Goal: Information Seeking & Learning: Learn about a topic

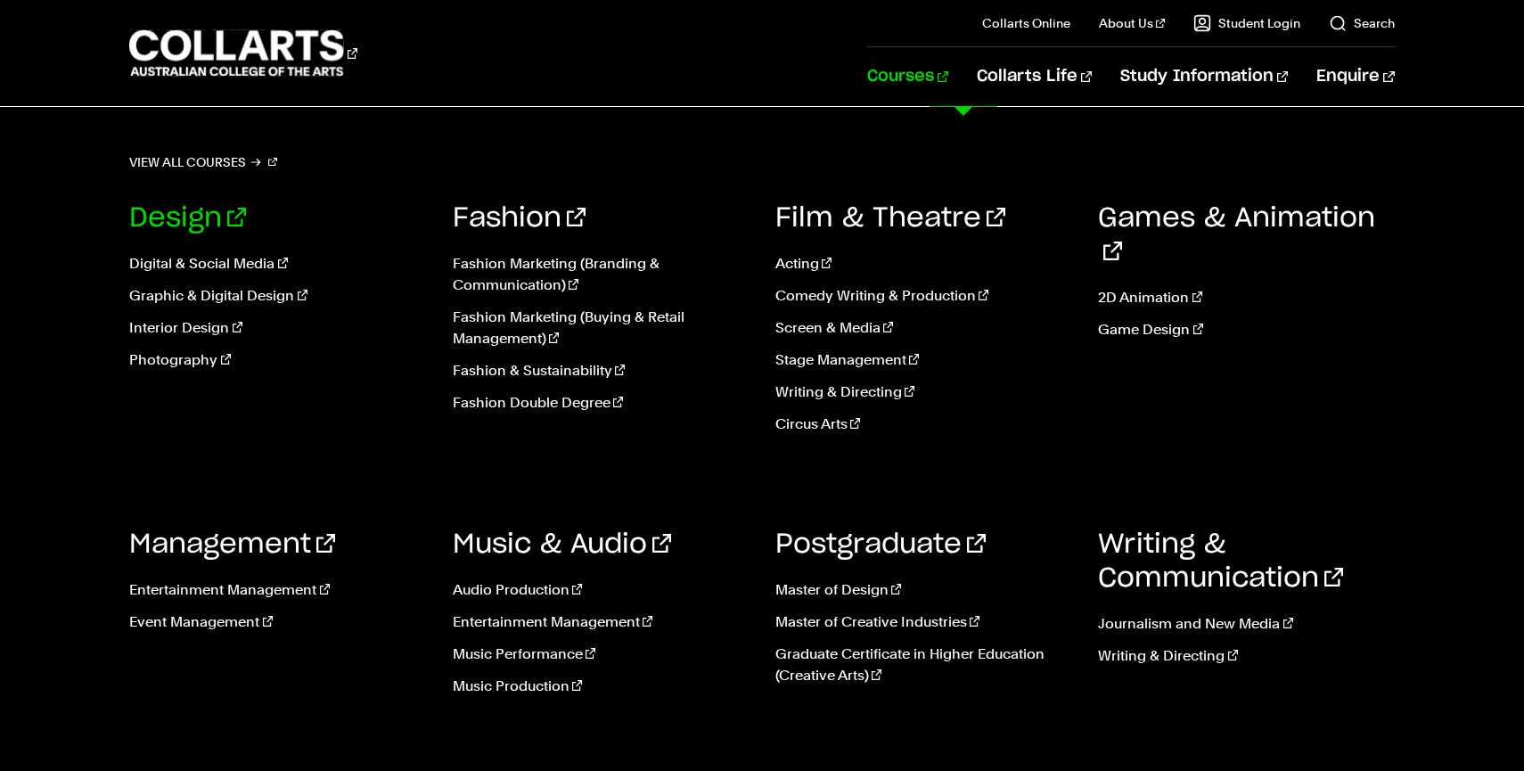
click at [201, 225] on link "Design" at bounding box center [187, 218] width 117 height 27
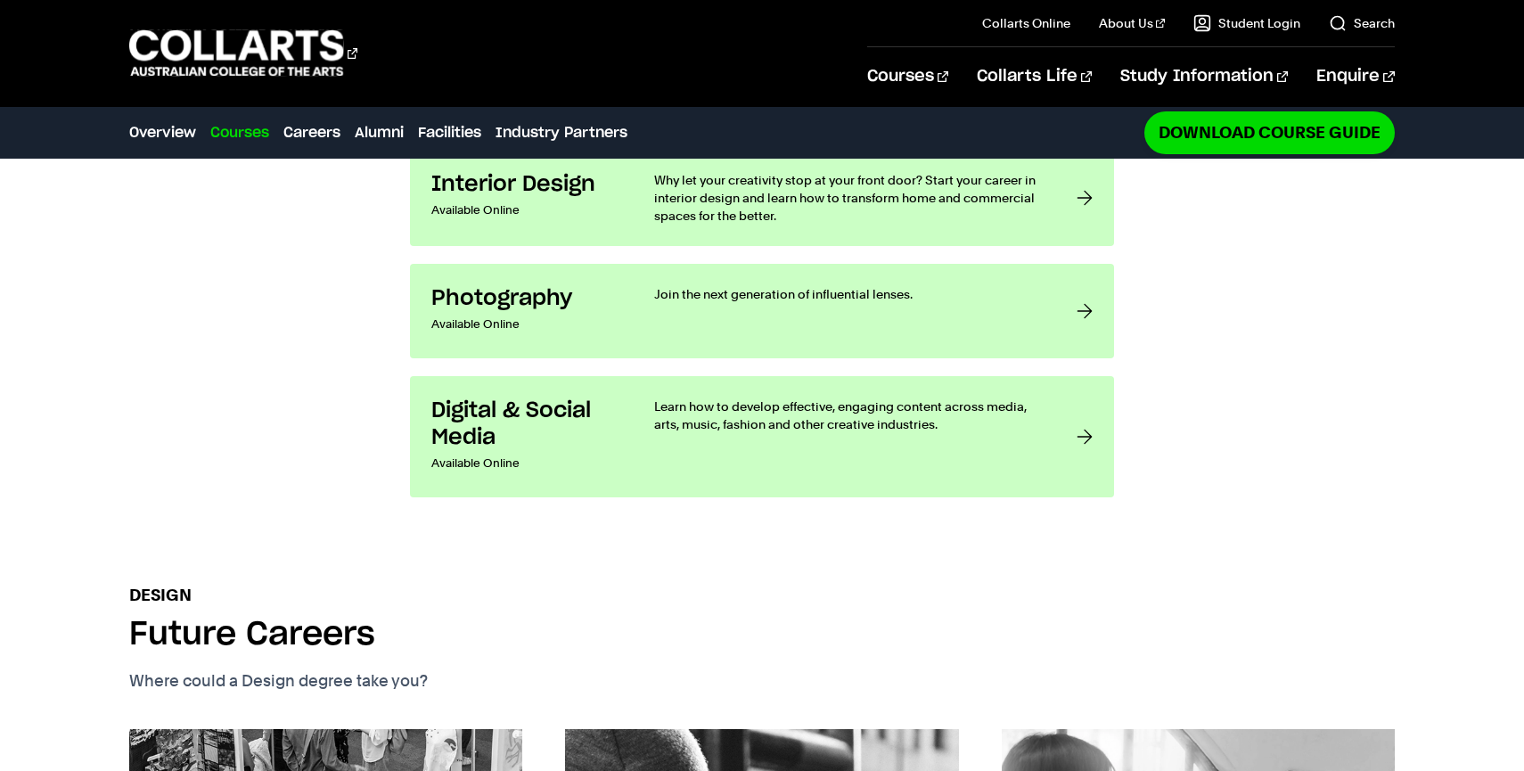
scroll to position [1057, 0]
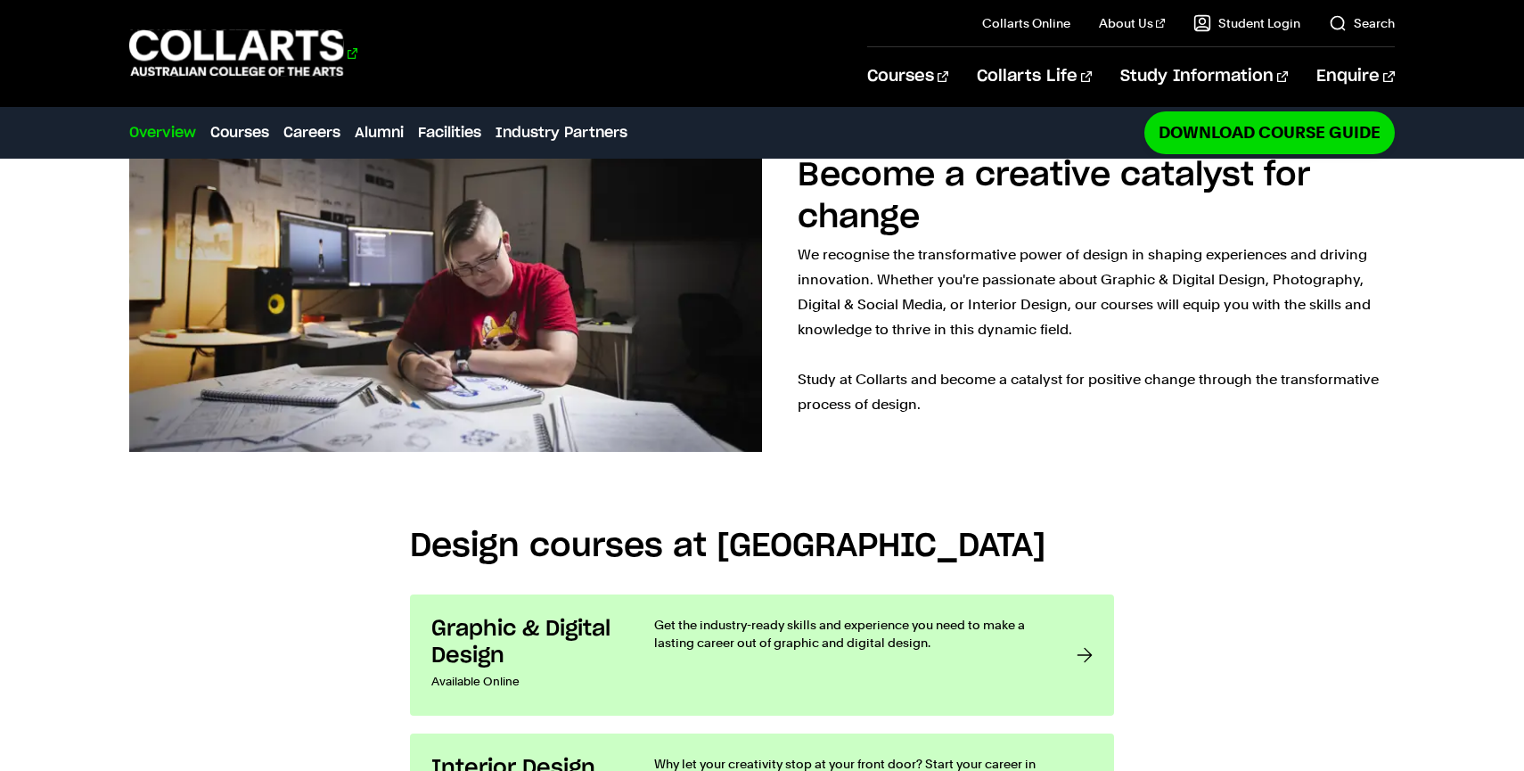
click at [177, 51] on 1 "Go to homepage" at bounding box center [236, 53] width 215 height 46
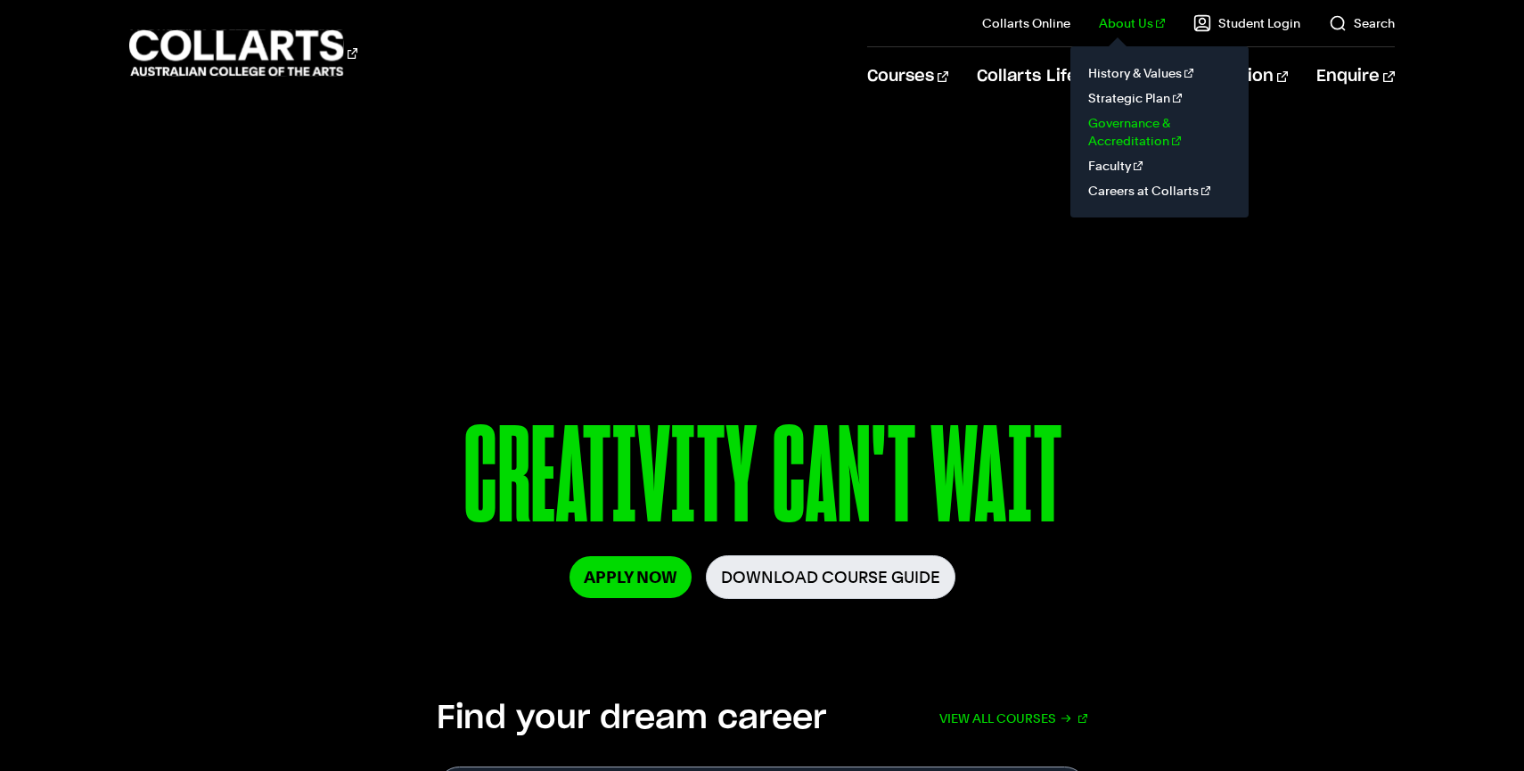
click at [1135, 127] on link "Governance & Accreditation" at bounding box center [1160, 132] width 150 height 43
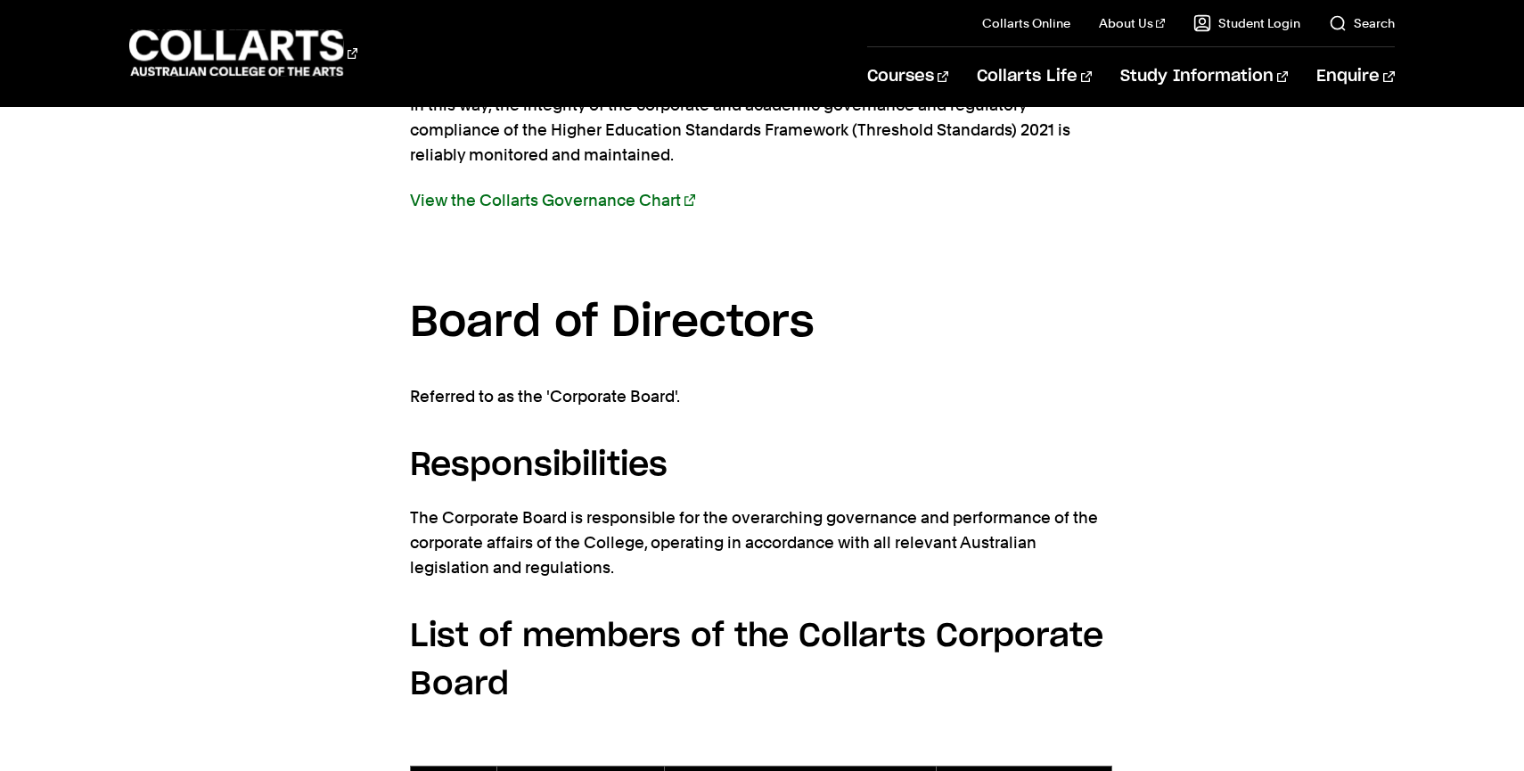
scroll to position [1824, 0]
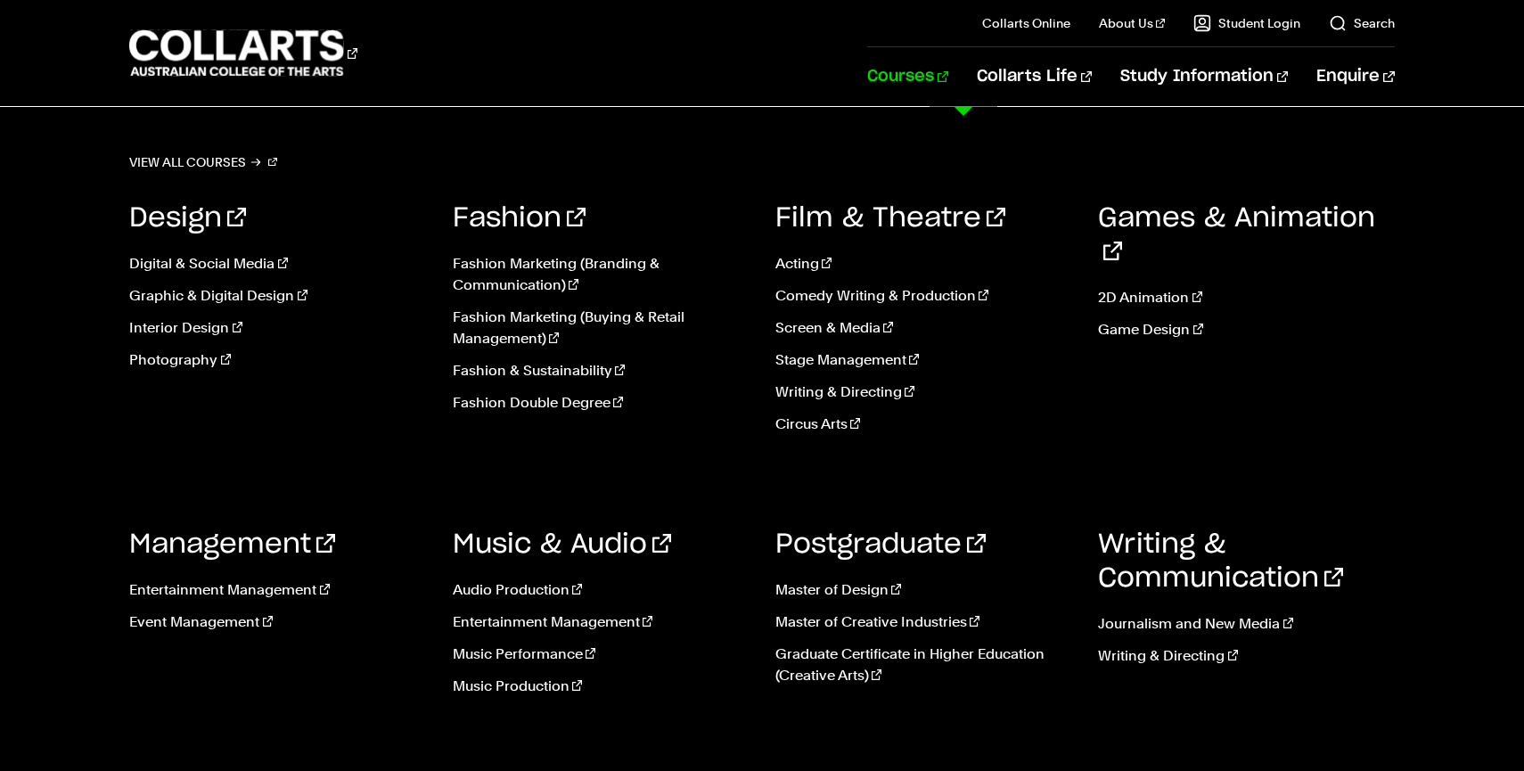
click at [948, 78] on link "Courses" at bounding box center [907, 76] width 81 height 59
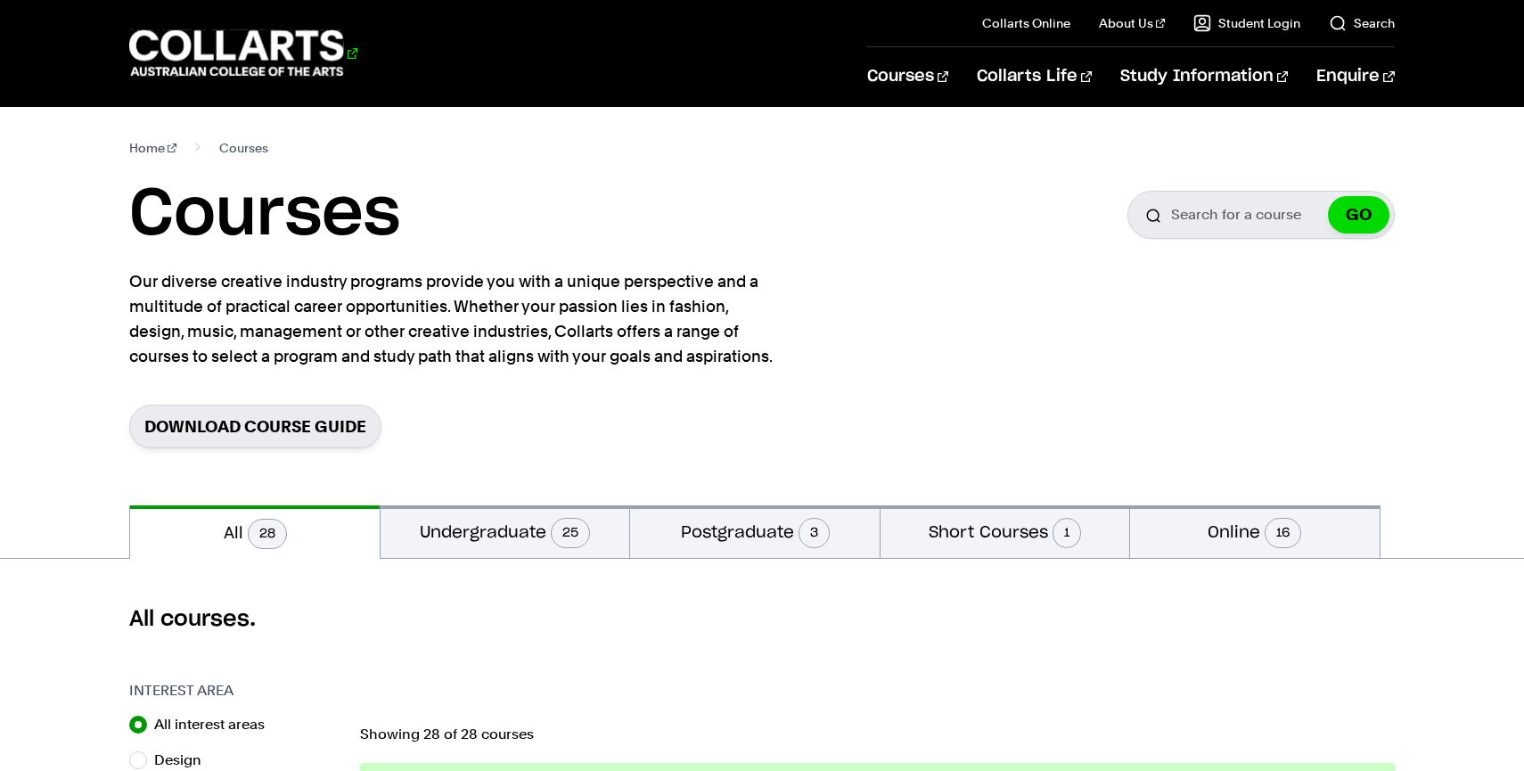
click at [242, 55] on 1 "Go to homepage" at bounding box center [236, 53] width 215 height 46
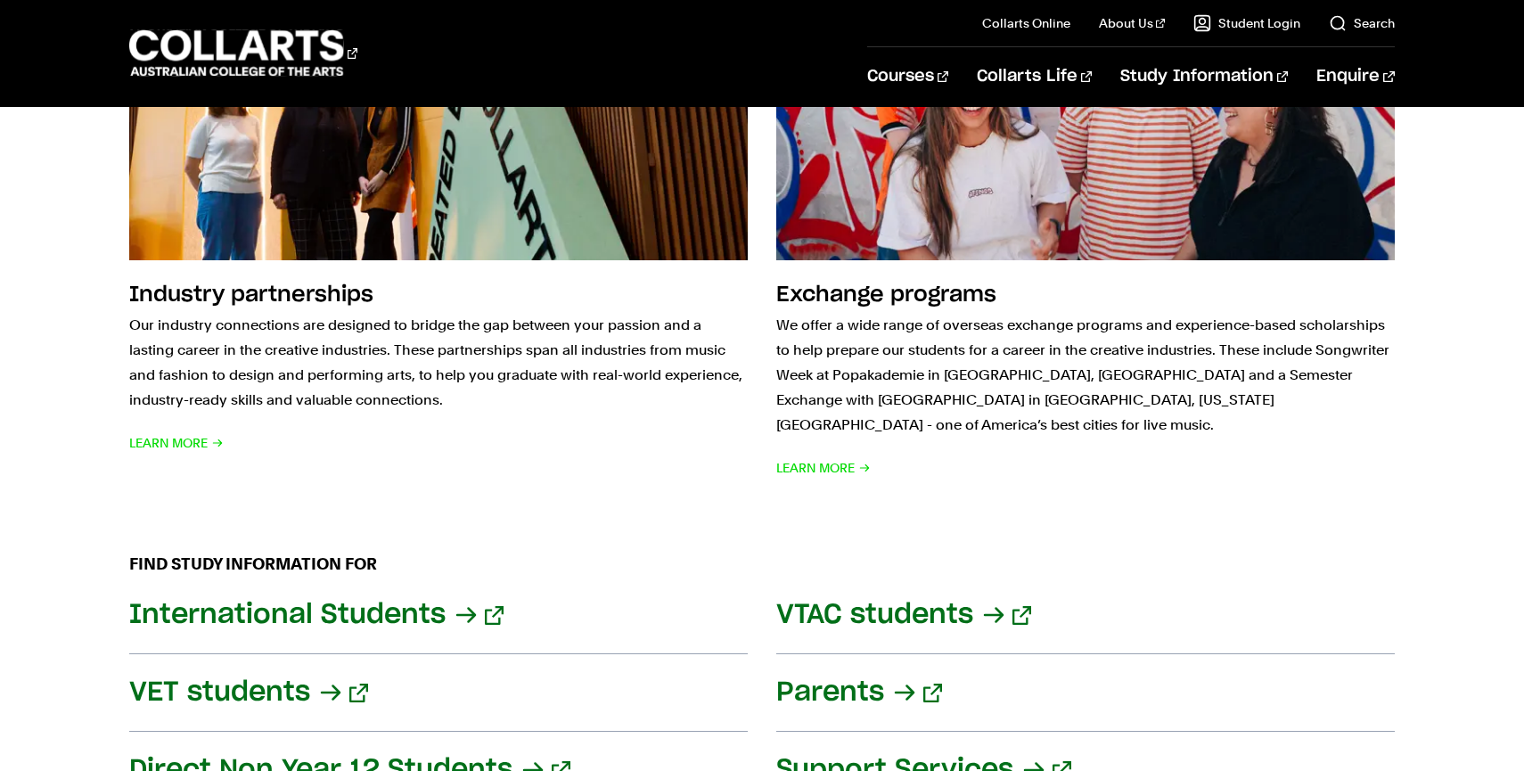
scroll to position [627, 0]
